Goal: Task Accomplishment & Management: Manage account settings

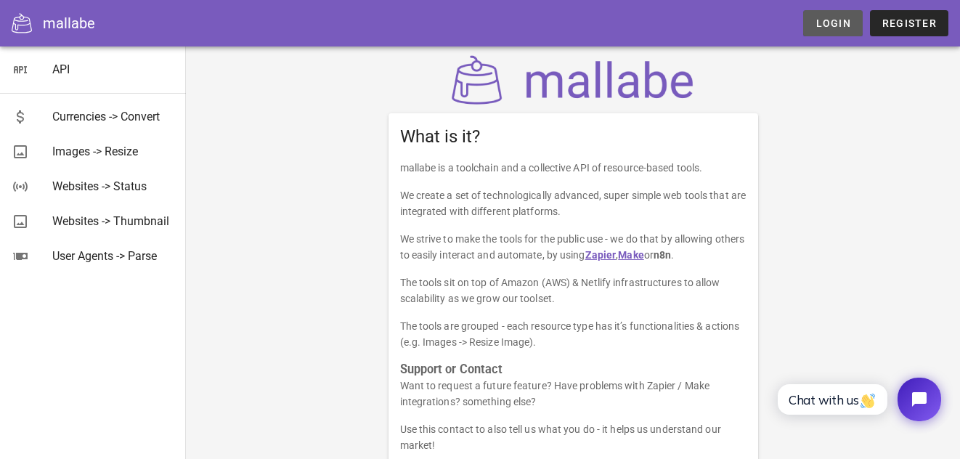
click at [835, 24] on span "Login" at bounding box center [833, 23] width 36 height 12
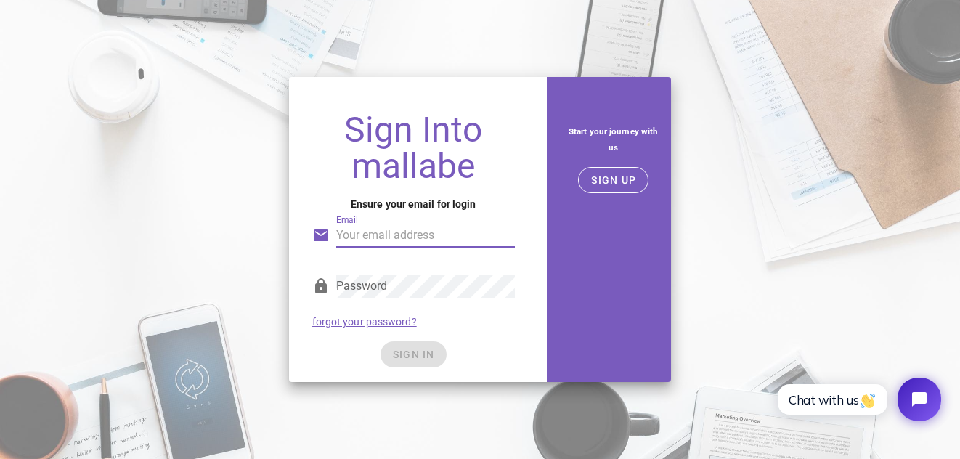
click at [397, 238] on input "Email" at bounding box center [425, 235] width 179 height 23
type input "brigitta.rucz@ourritual.com"
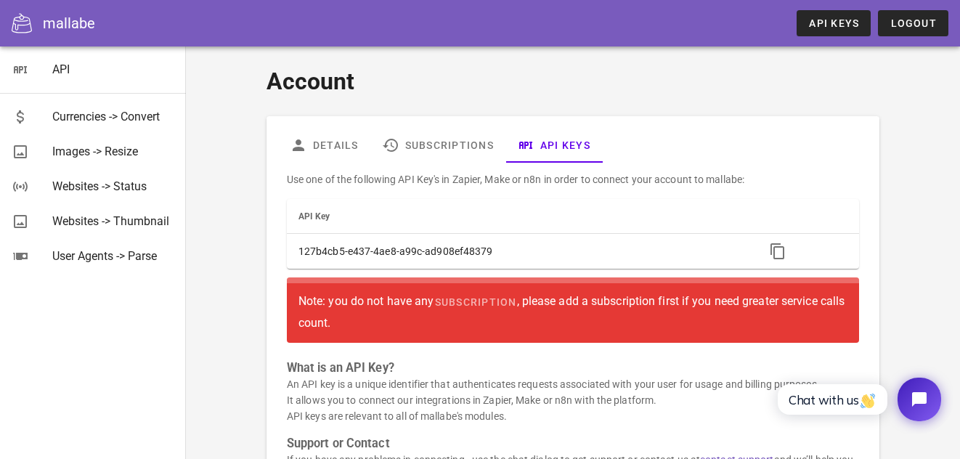
click at [707, 318] on div "Note: you do not have any subscription , please add a subscription first if you…" at bounding box center [573, 310] width 549 height 42
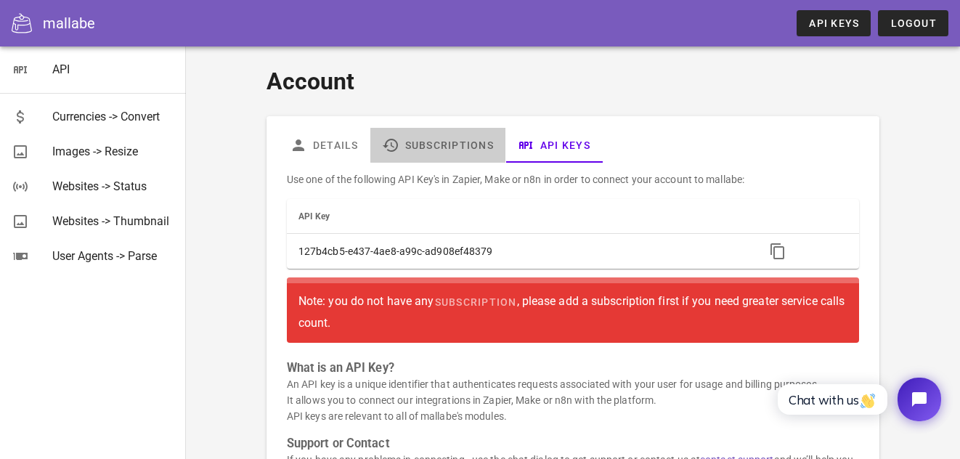
click at [408, 142] on link "Subscriptions" at bounding box center [437, 145] width 135 height 35
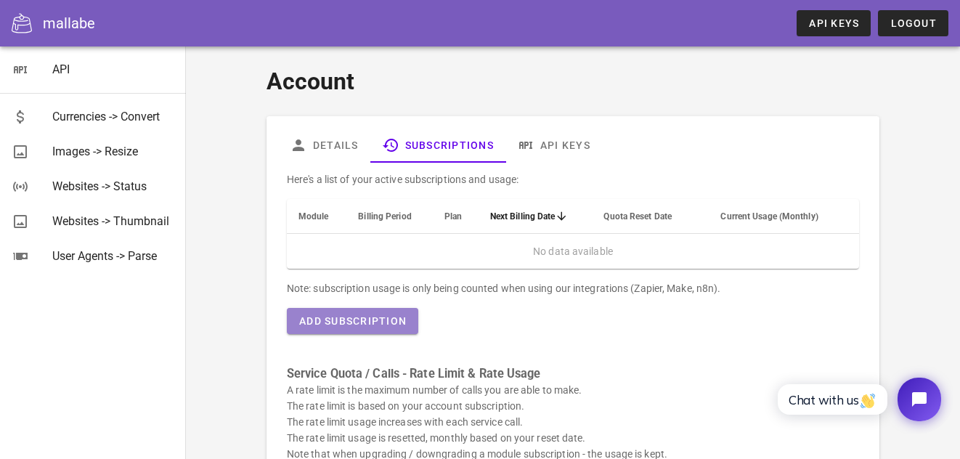
click at [351, 323] on span "Add Subscription" at bounding box center [353, 321] width 108 height 12
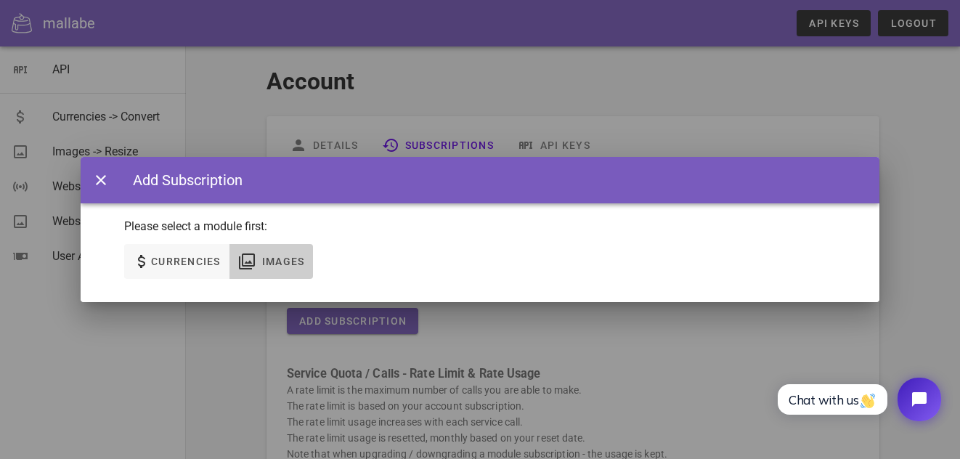
click at [281, 269] on span "Images" at bounding box center [271, 261] width 67 height 17
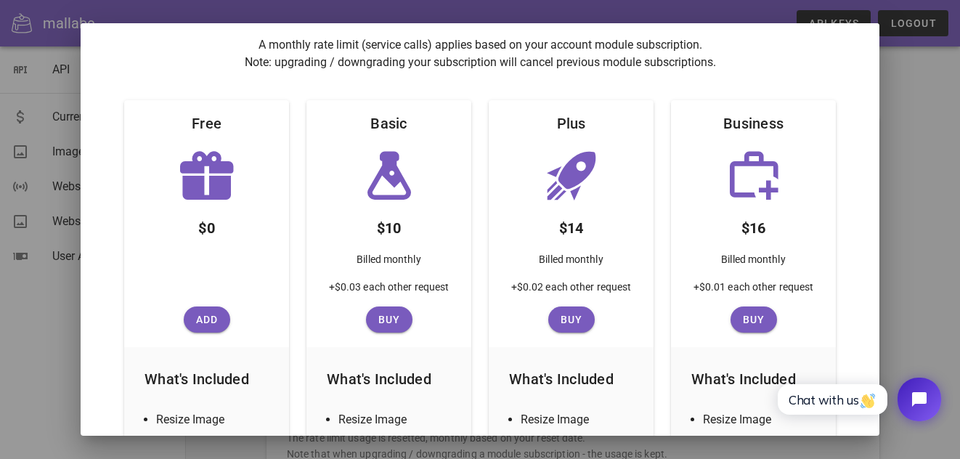
scroll to position [203, 0]
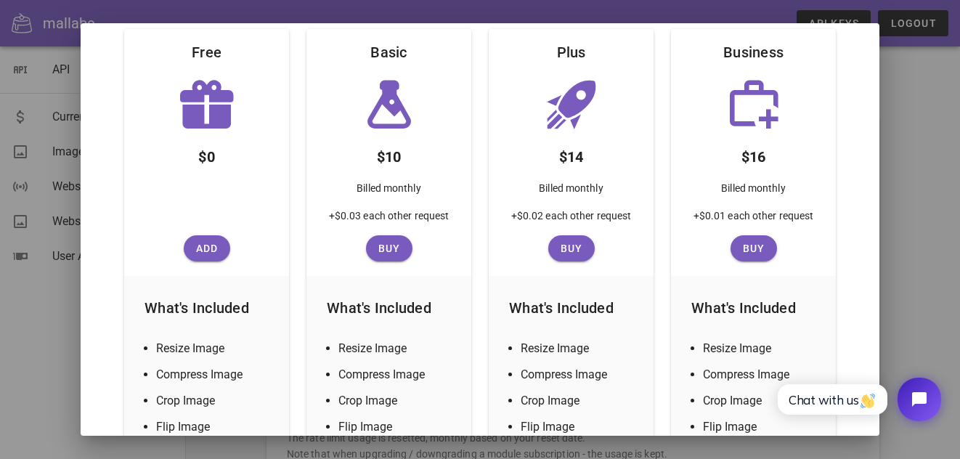
click at [121, 6] on div at bounding box center [480, 229] width 960 height 459
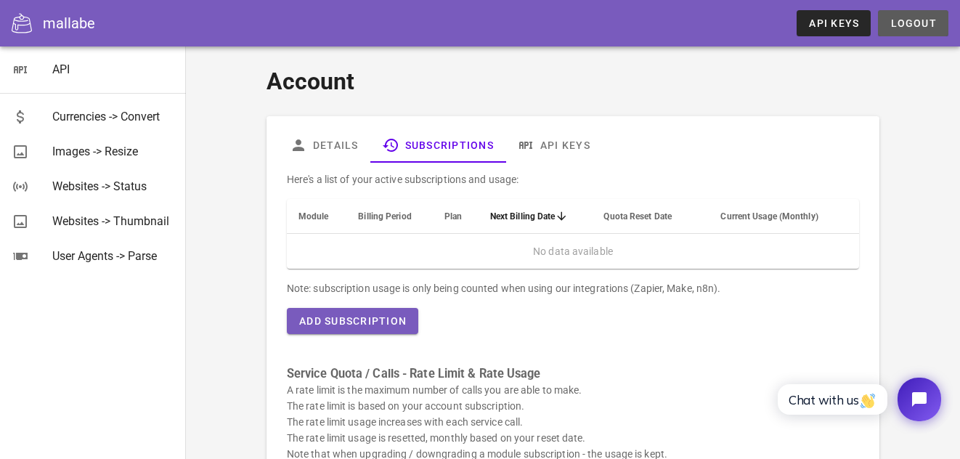
click at [939, 20] on button "Logout" at bounding box center [913, 23] width 70 height 26
